Goal: Navigation & Orientation: Find specific page/section

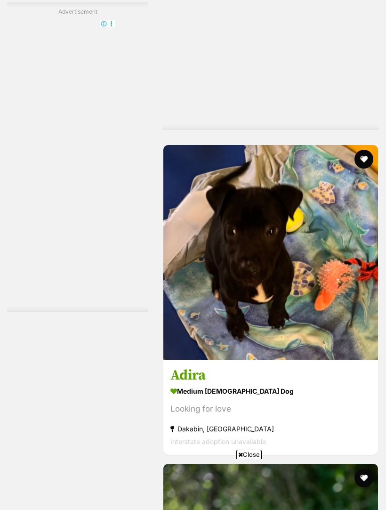
scroll to position [2353, 0]
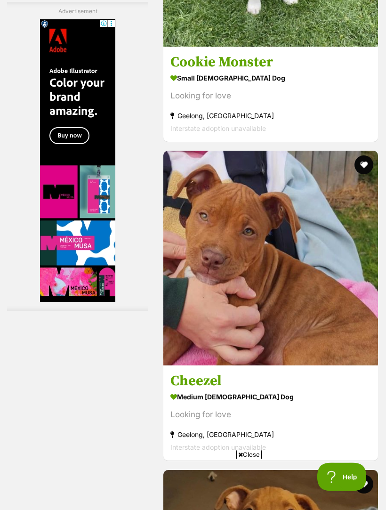
scroll to position [2984, 0]
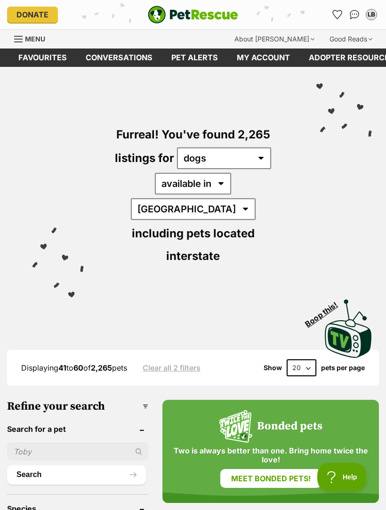
click at [230, 14] on img "PetRescue" at bounding box center [193, 15] width 90 height 18
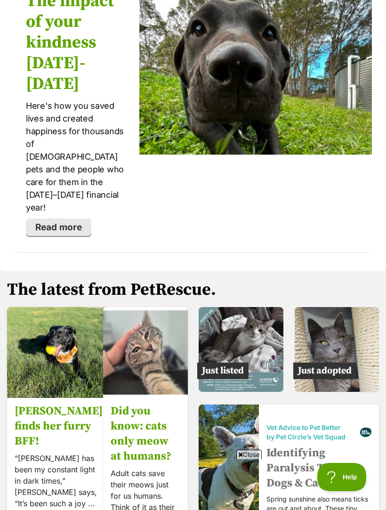
scroll to position [1971, 0]
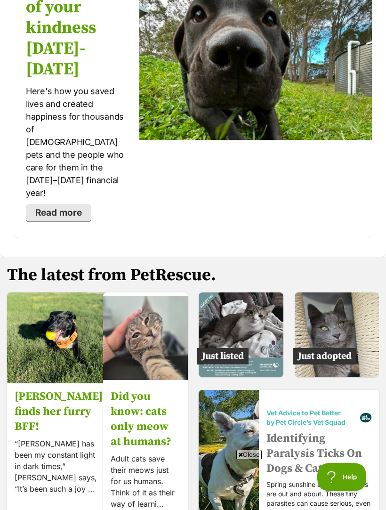
click at [336, 292] on img at bounding box center [337, 334] width 85 height 85
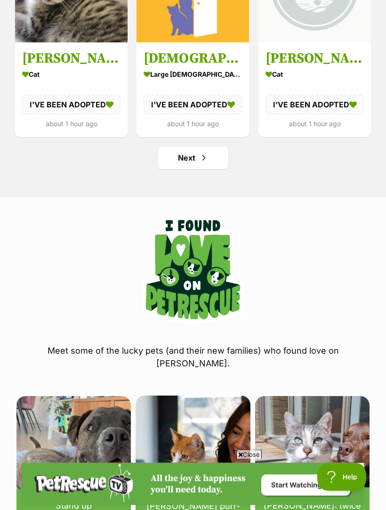
scroll to position [1260, 0]
click at [172, 165] on link "Next" at bounding box center [193, 157] width 71 height 23
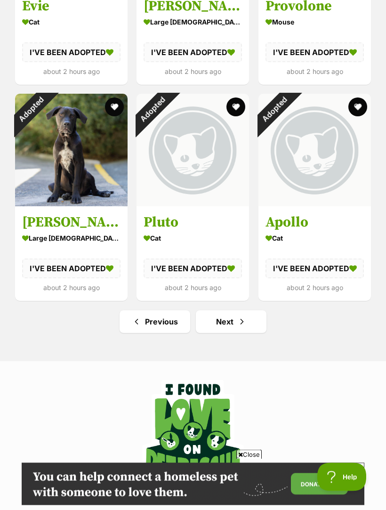
scroll to position [1021, 0]
click at [256, 318] on link "Next" at bounding box center [231, 321] width 71 height 23
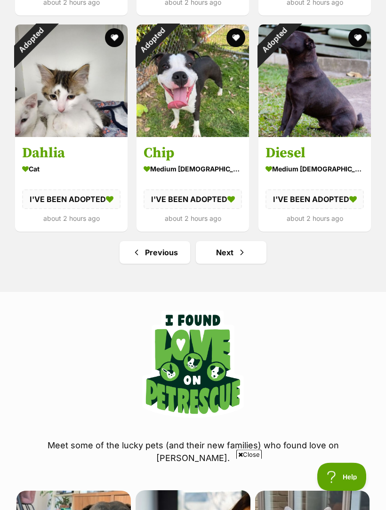
scroll to position [1090, 0]
click at [249, 254] on link "Next" at bounding box center [231, 252] width 71 height 23
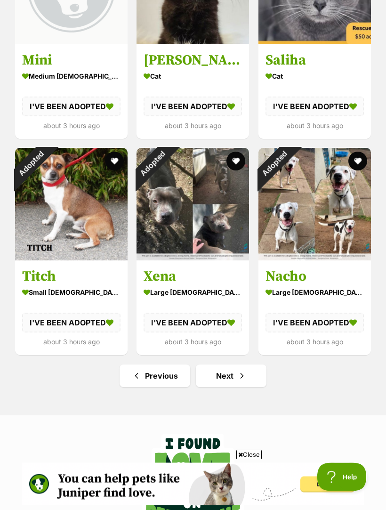
scroll to position [1043, 0]
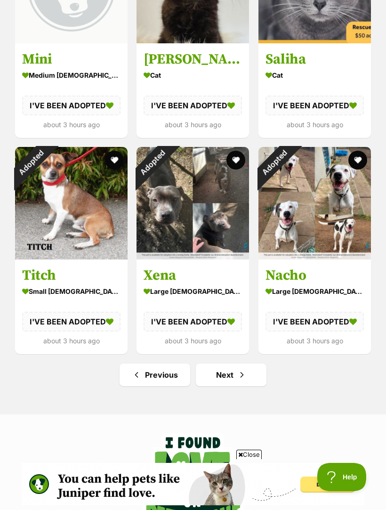
click at [249, 370] on link "Next" at bounding box center [231, 374] width 71 height 23
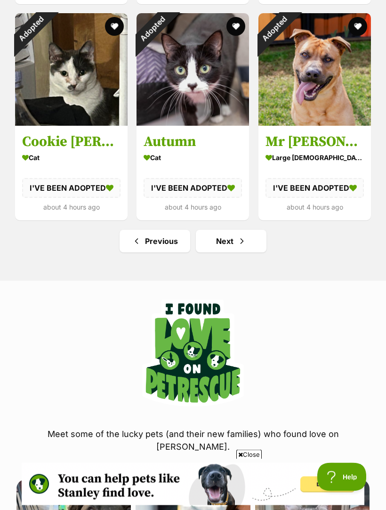
scroll to position [1121, 0]
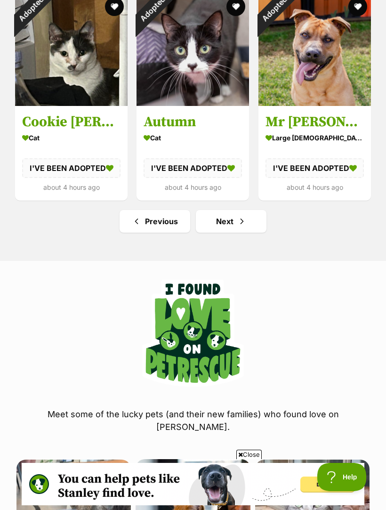
click at [247, 224] on link "Next" at bounding box center [231, 221] width 71 height 23
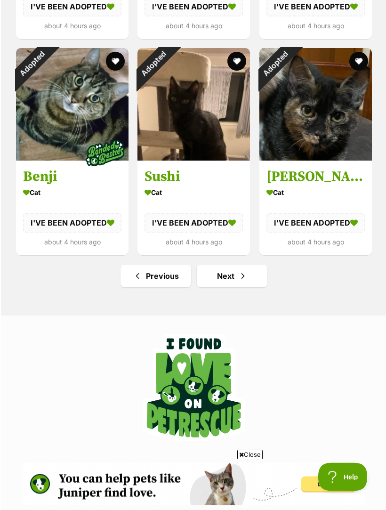
scroll to position [1173, 0]
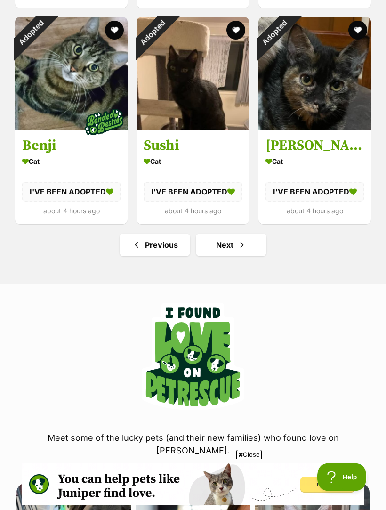
click at [248, 245] on link "Next" at bounding box center [231, 244] width 71 height 23
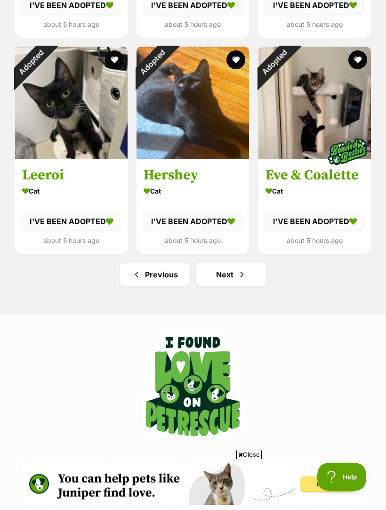
scroll to position [1147, 0]
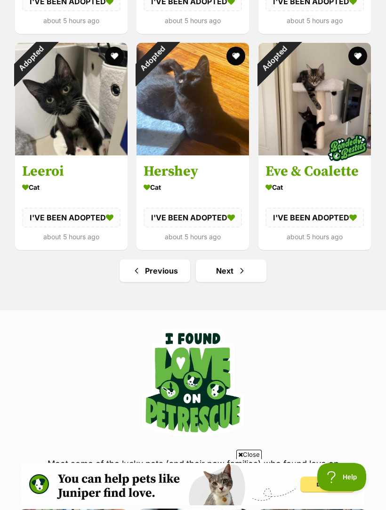
click at [250, 271] on link "Next" at bounding box center [231, 270] width 71 height 23
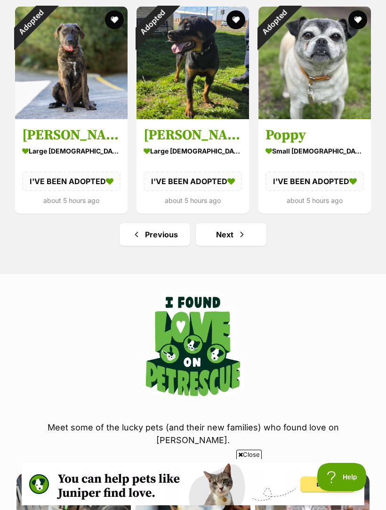
scroll to position [1183, 0]
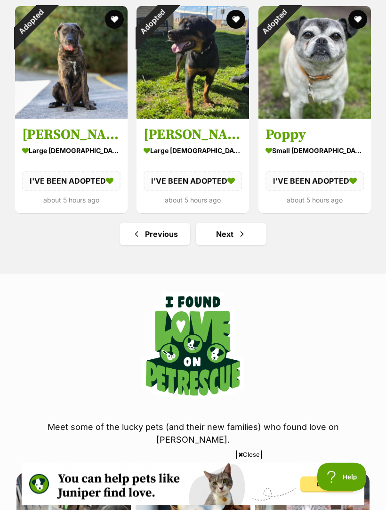
click at [243, 238] on span "Next page" at bounding box center [241, 234] width 9 height 11
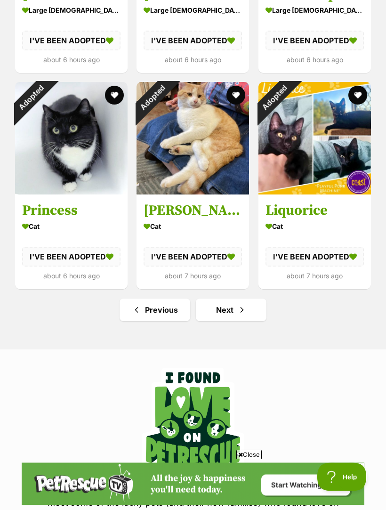
scroll to position [1053, 0]
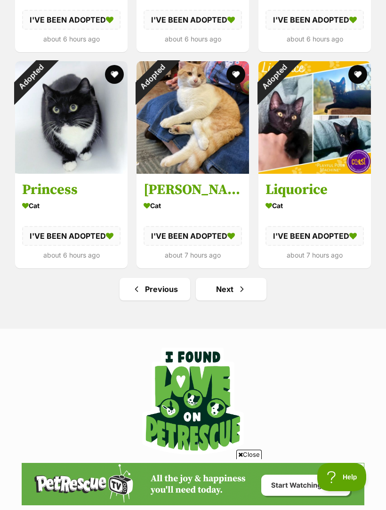
click at [246, 290] on span "Next page" at bounding box center [241, 288] width 9 height 11
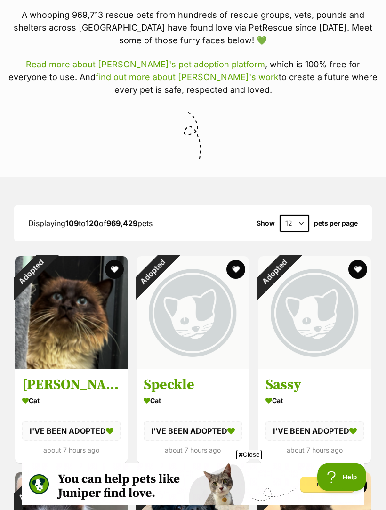
scroll to position [285, 0]
